Goal: Task Accomplishment & Management: Use online tool/utility

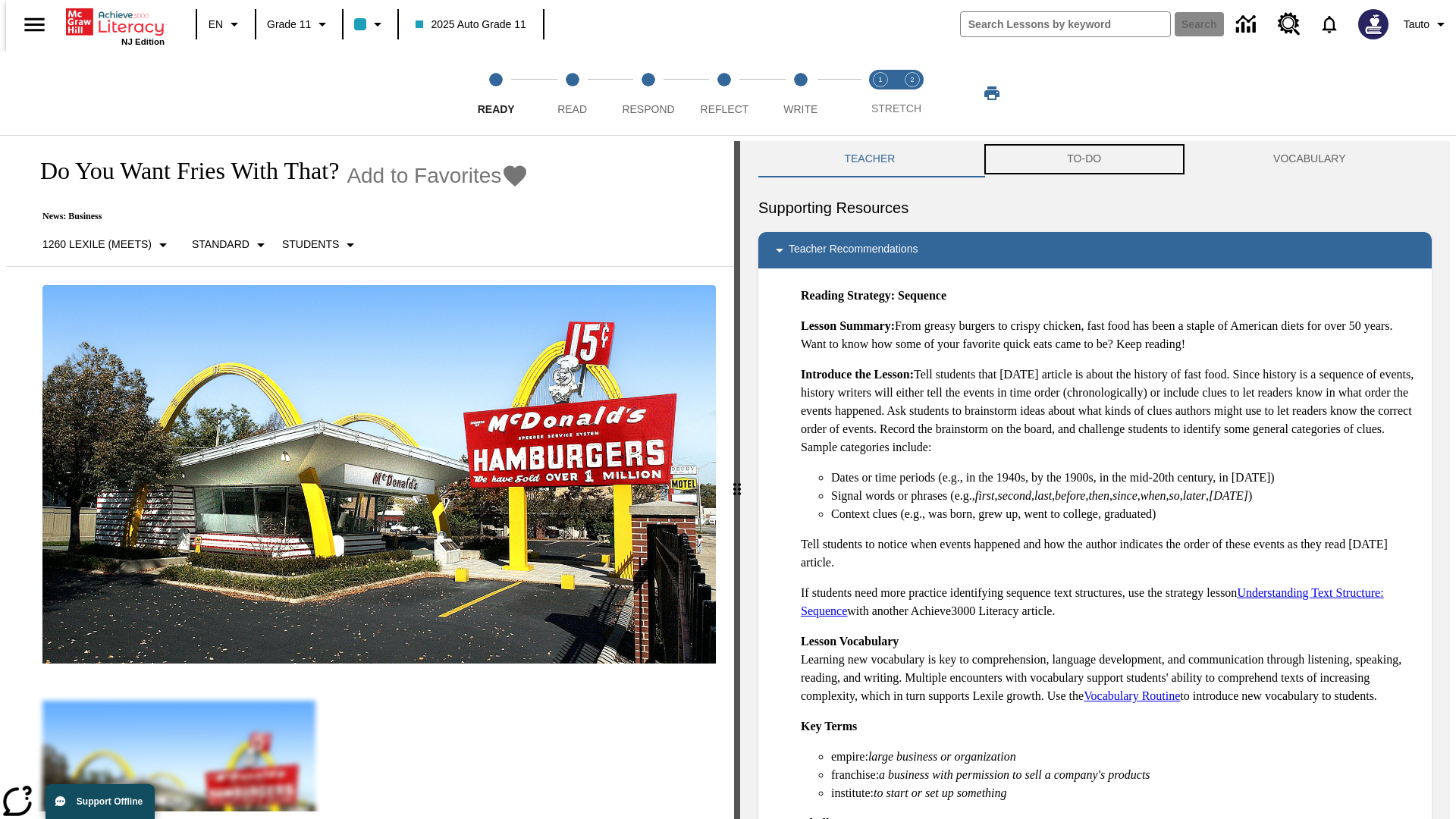
click at [1084, 159] on button "TO-DO" at bounding box center [1084, 159] width 206 height 36
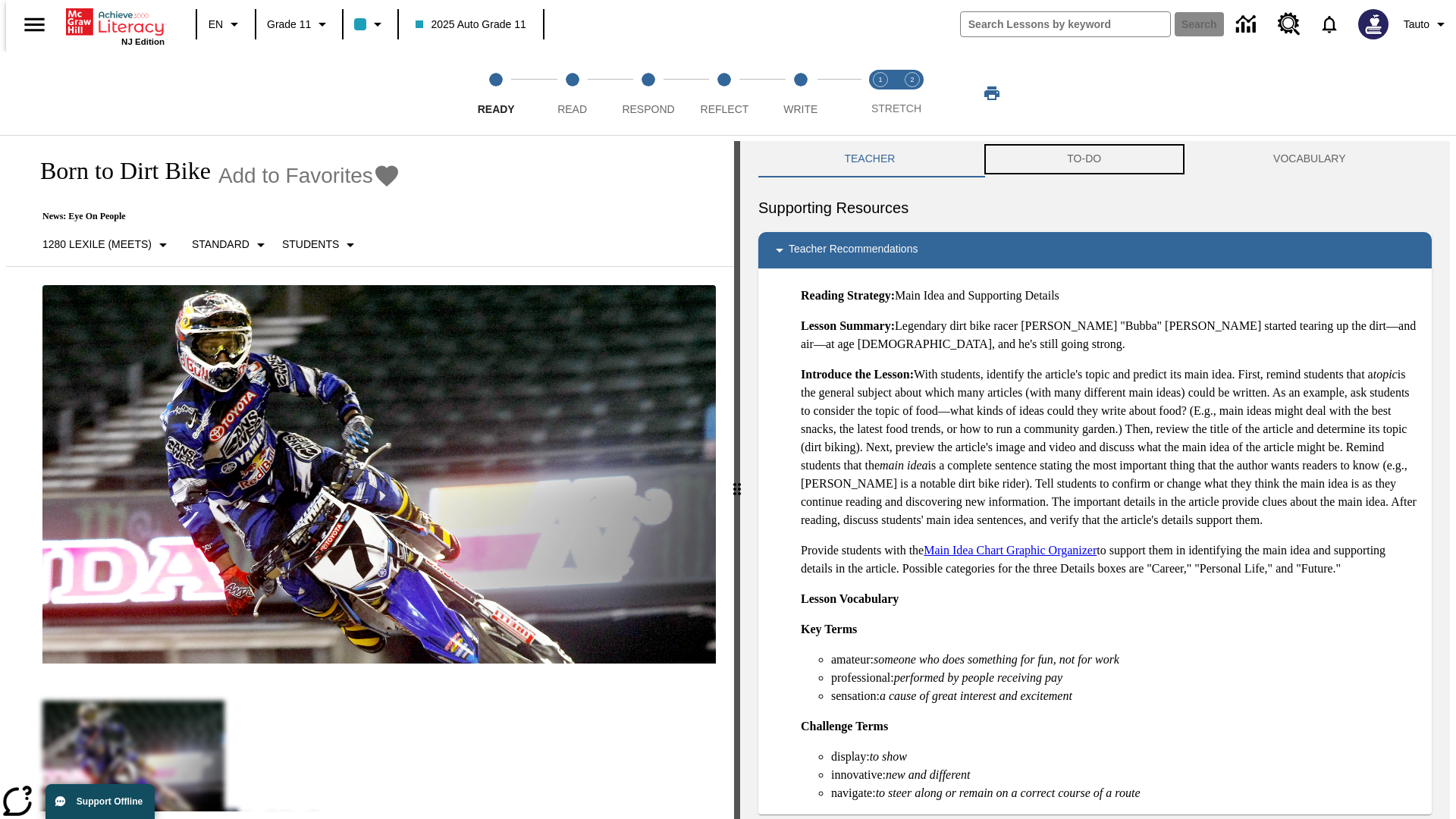
click at [1084, 159] on button "TO-DO" at bounding box center [1084, 159] width 206 height 36
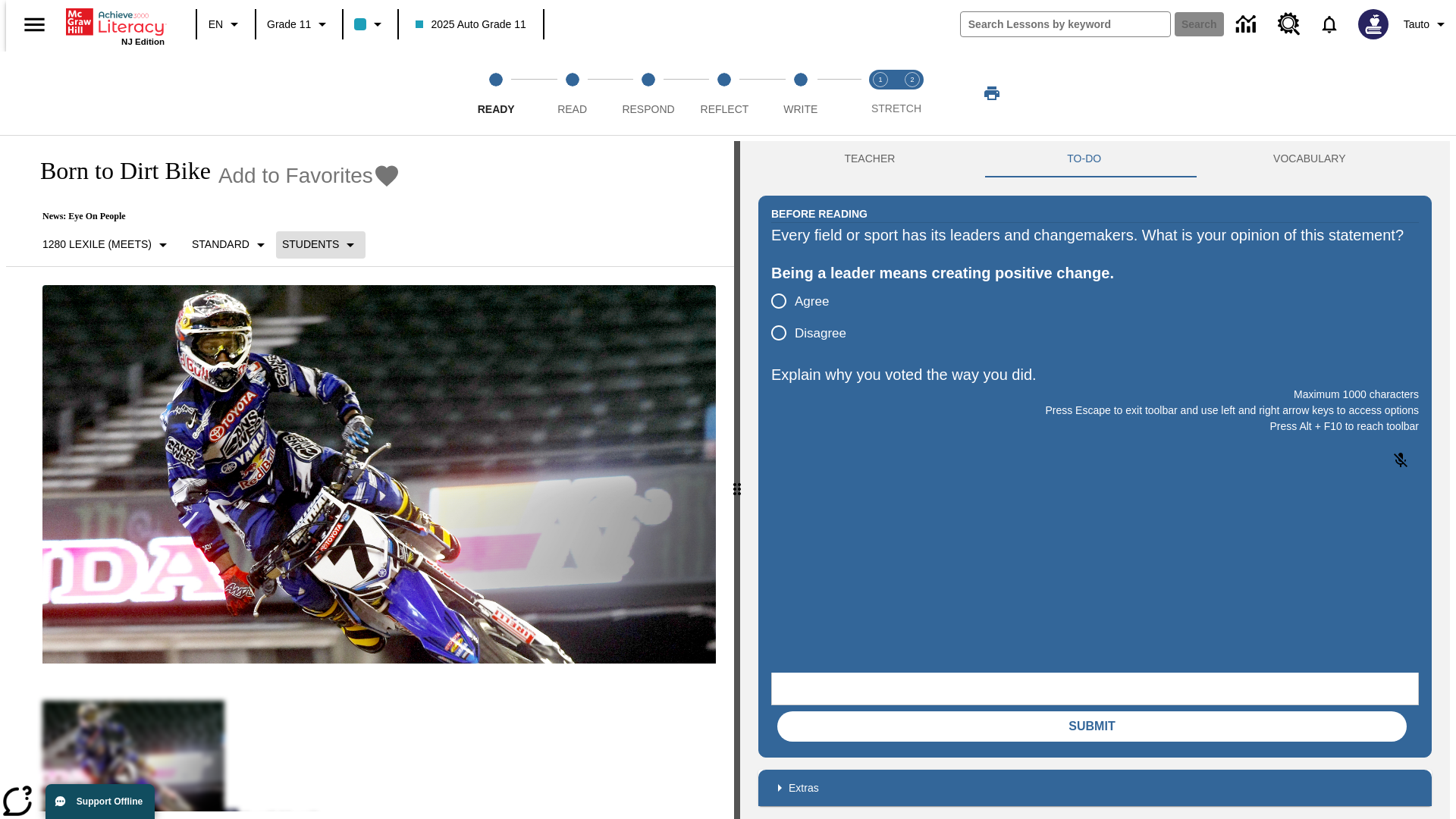
click at [312, 244] on p "Students" at bounding box center [311, 244] width 57 height 16
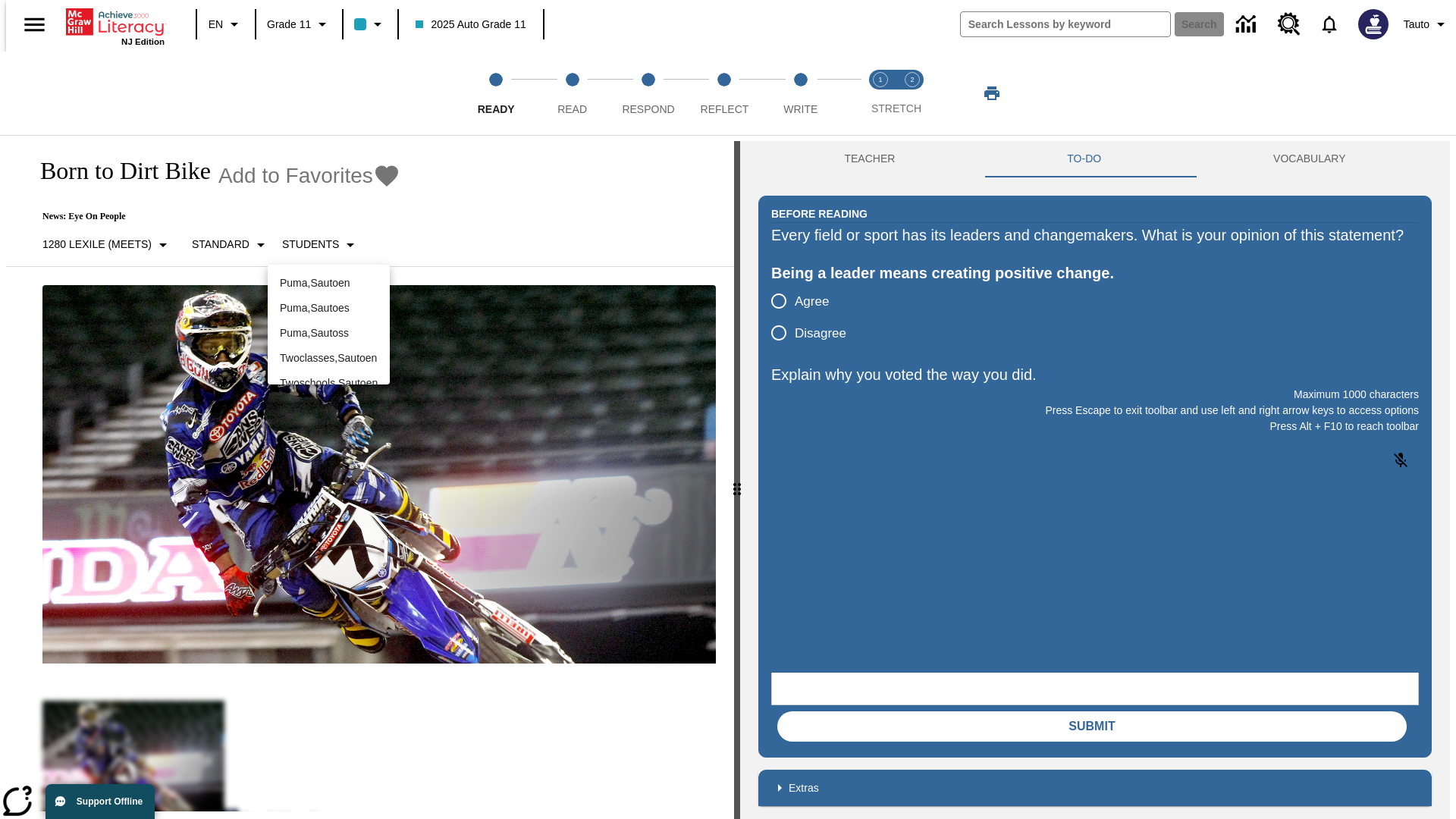
click at [728, 410] on div at bounding box center [728, 410] width 1456 height 819
